Goal: Task Accomplishment & Management: Complete application form

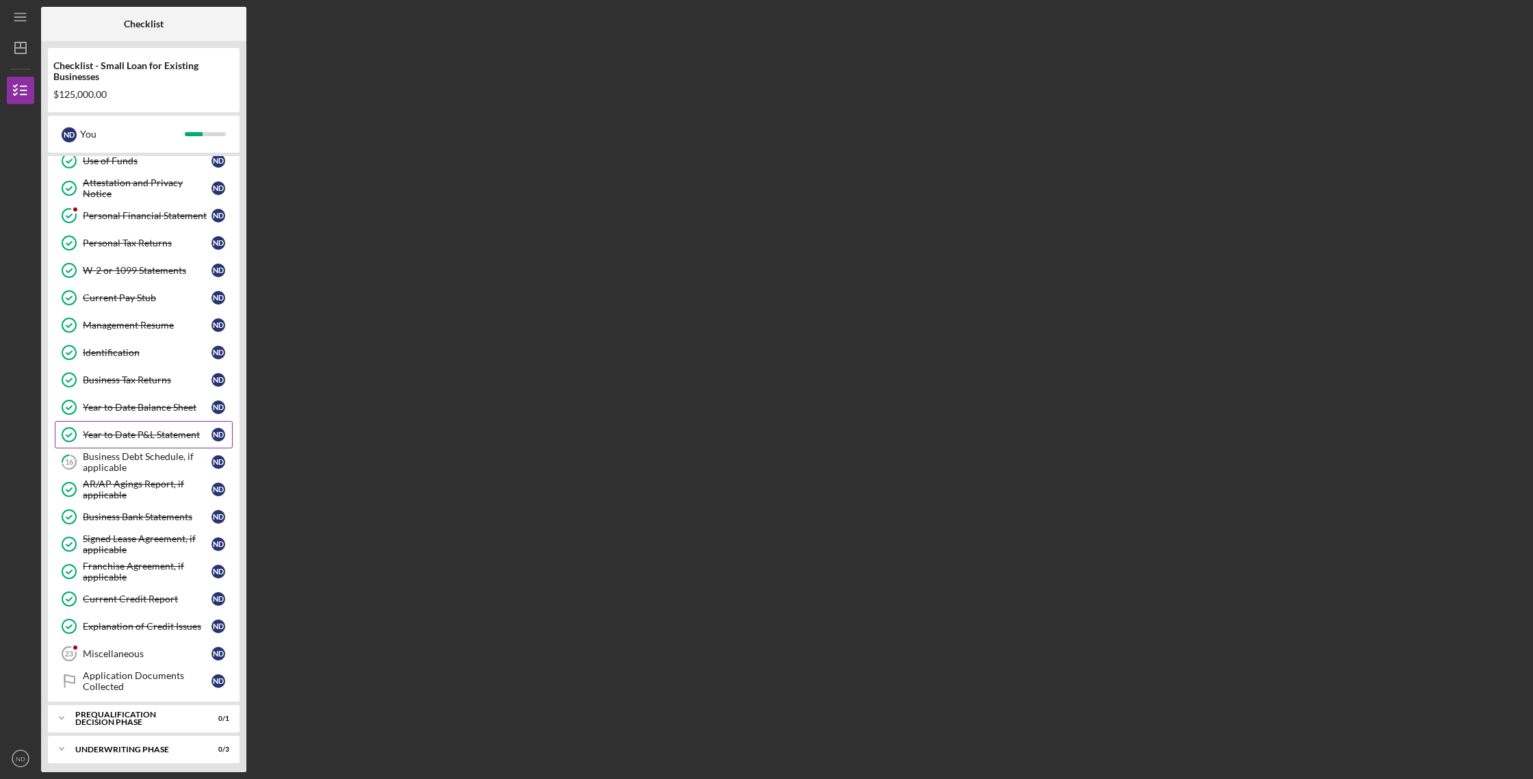
scroll to position [148, 0]
click at [163, 454] on div "Business Debt Schedule, if applicable" at bounding box center [147, 461] width 129 height 22
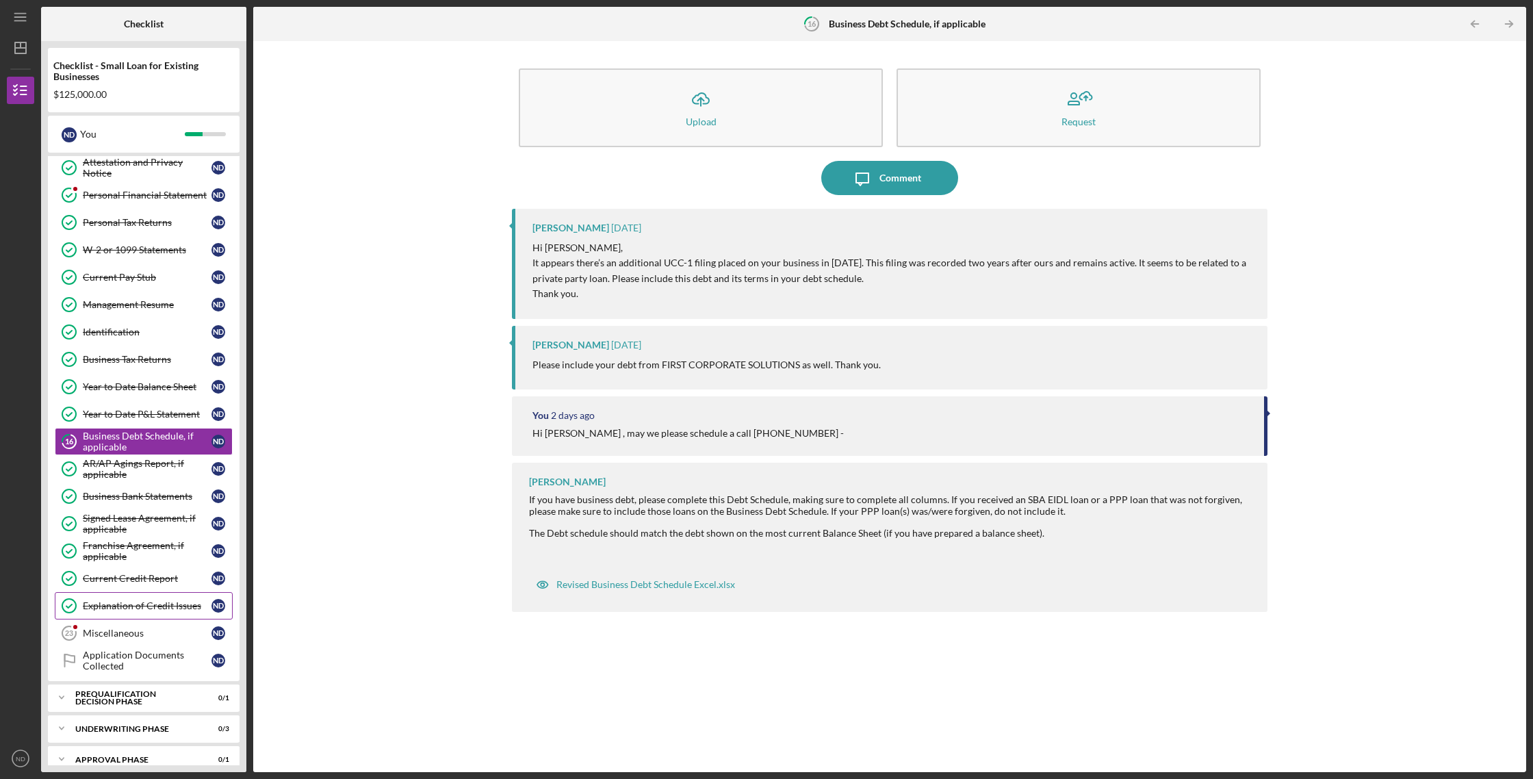
scroll to position [177, 0]
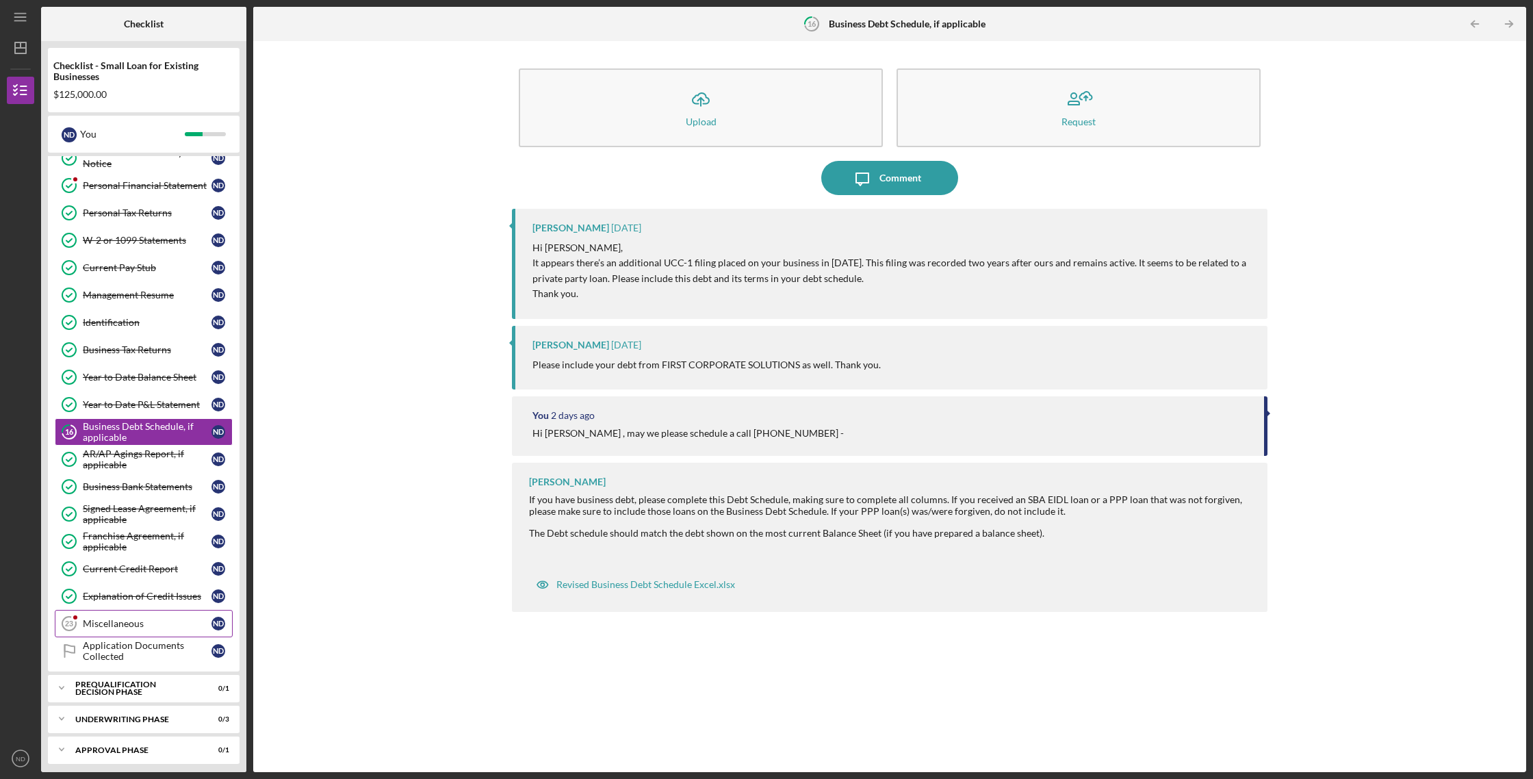
click at [133, 621] on div "Miscellaneous" at bounding box center [147, 623] width 129 height 11
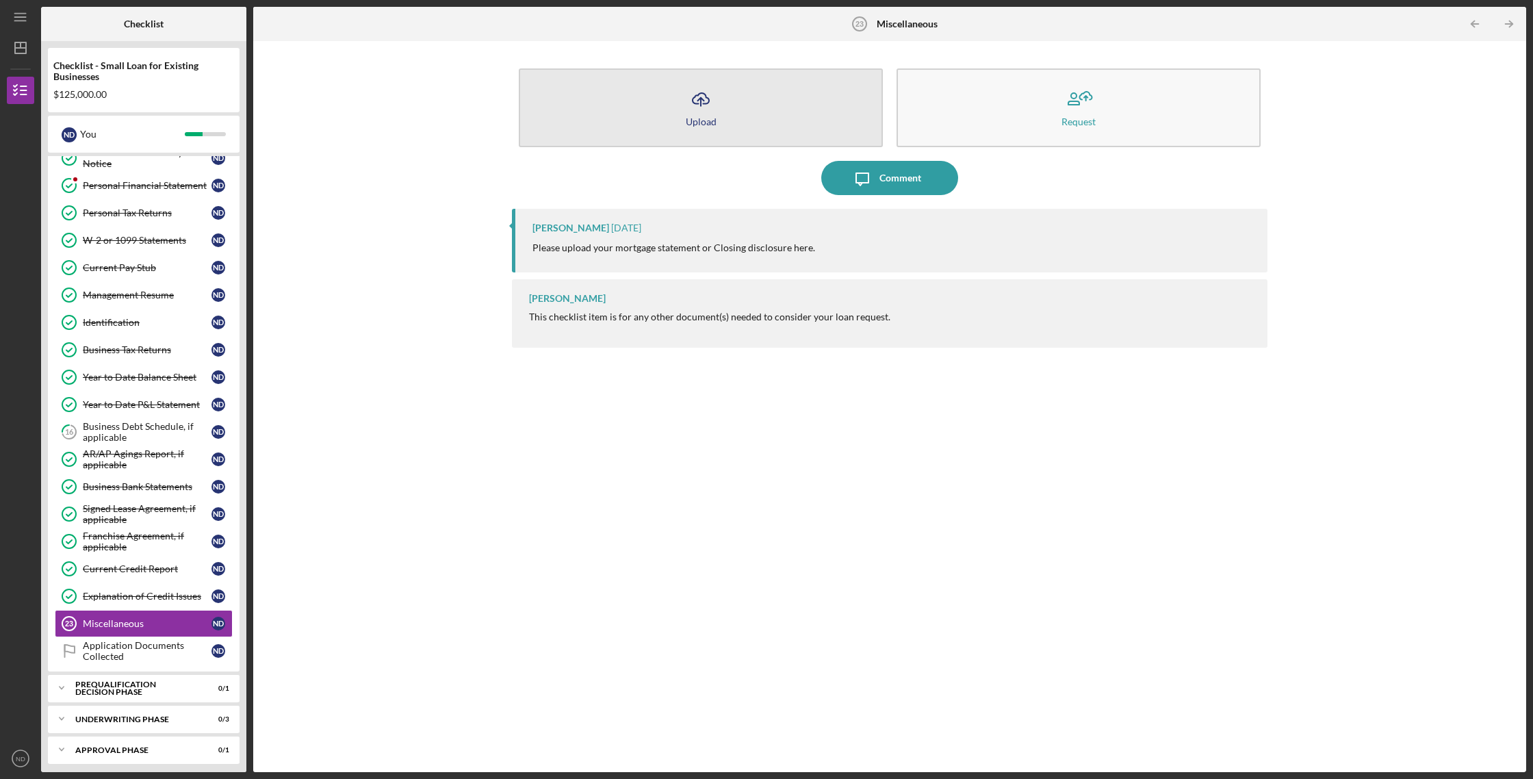
click at [699, 108] on icon "Icon/Upload" at bounding box center [701, 99] width 34 height 34
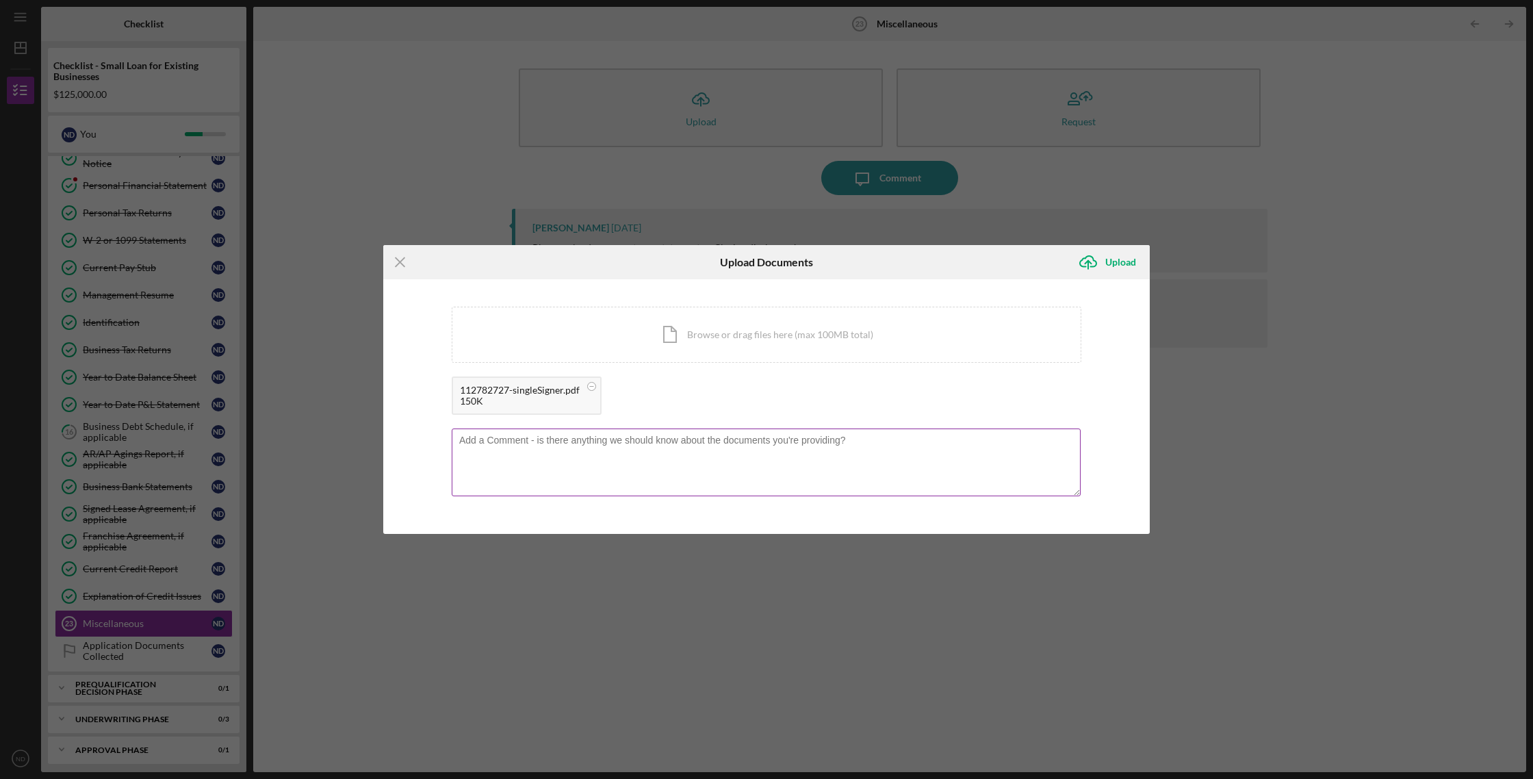
click at [482, 445] on textarea at bounding box center [766, 461] width 629 height 67
type textarea "This property is rented out for $2600.00 thru leasing company have docs if need…"
click at [1124, 261] on div "Upload" at bounding box center [1120, 261] width 31 height 27
